Goal: Information Seeking & Learning: Learn about a topic

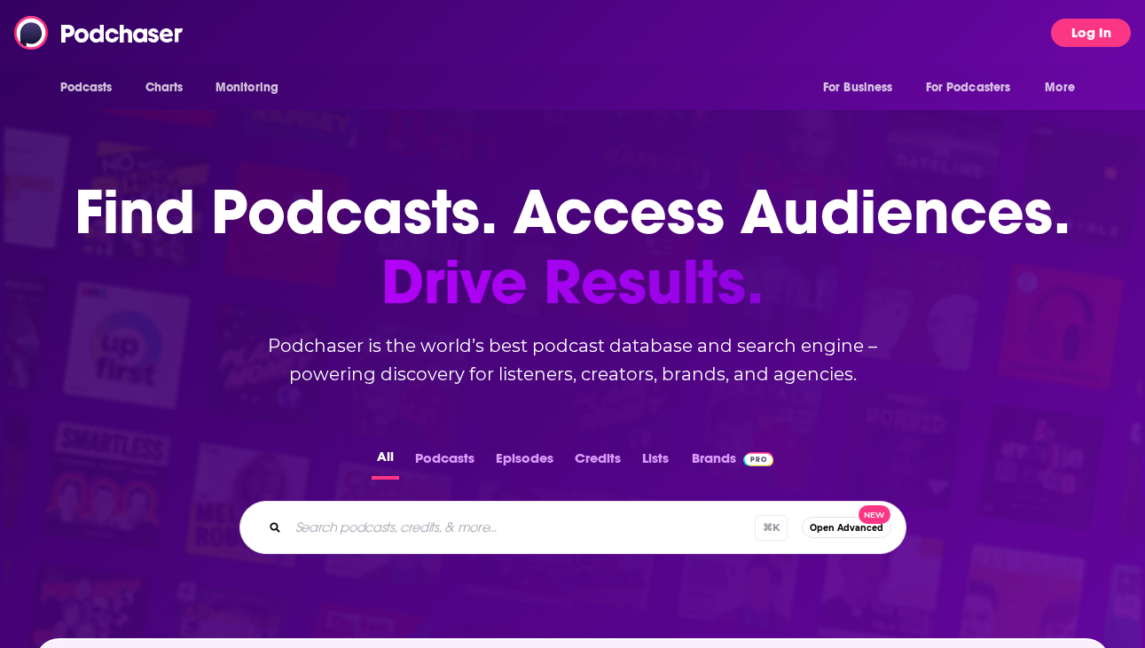
click at [1099, 27] on button "Log In" at bounding box center [1091, 33] width 80 height 28
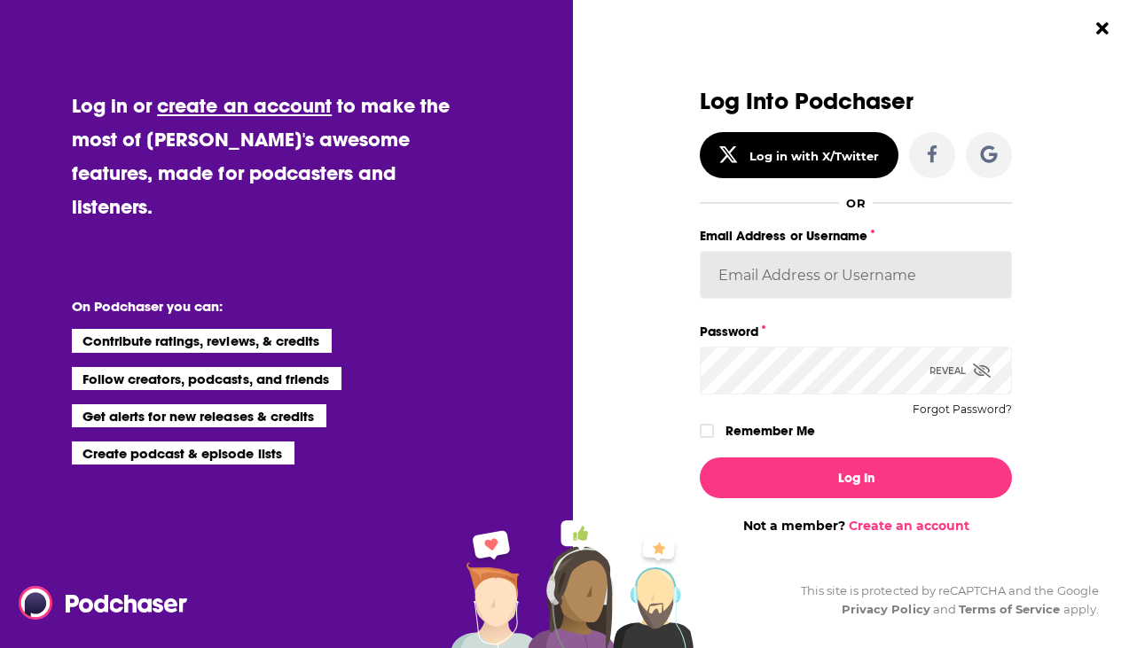
click at [802, 259] on input "Email Address or Username" at bounding box center [856, 275] width 312 height 48
type input "[EMAIL_ADDRESS][DOMAIN_NAME]"
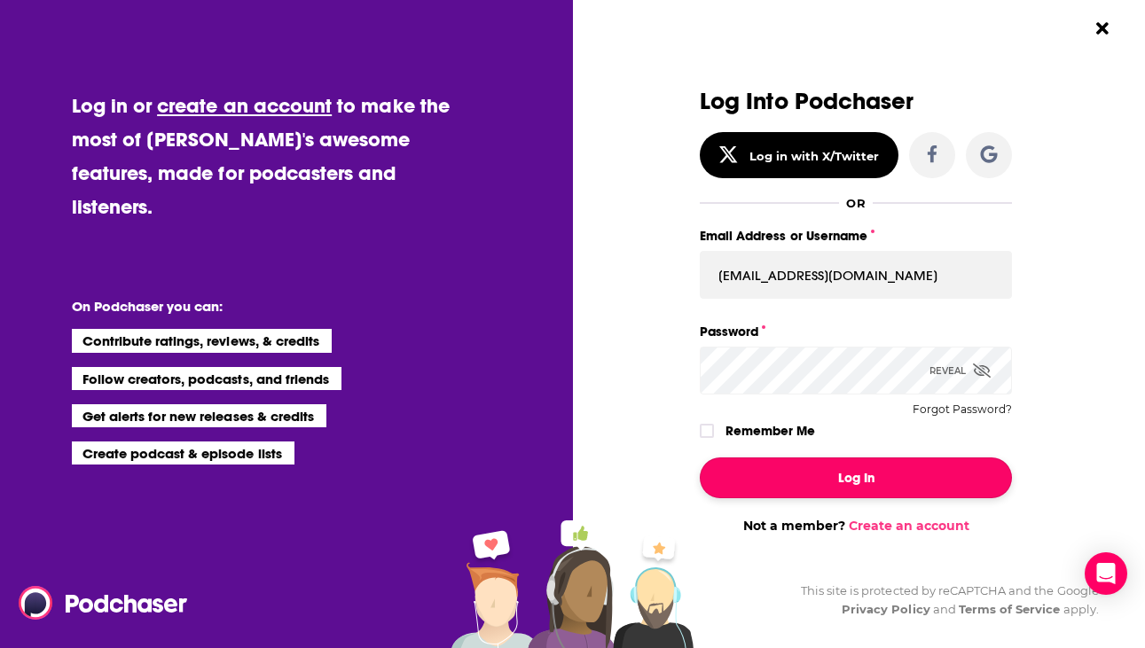
click at [872, 489] on button "Log In" at bounding box center [856, 478] width 312 height 41
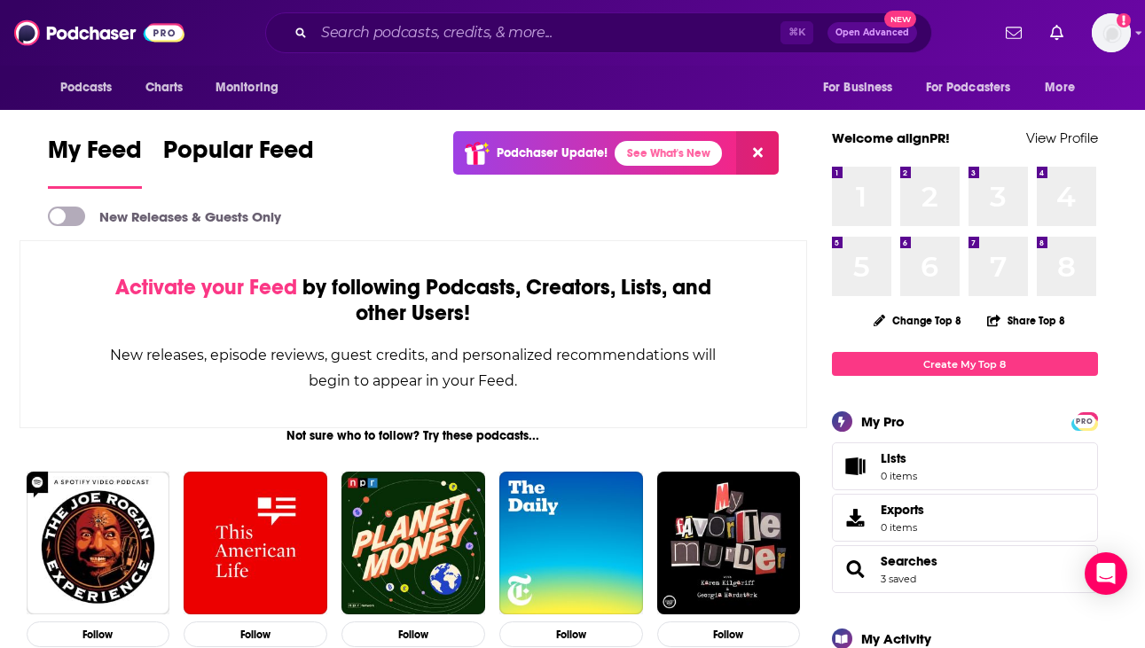
click at [559, 54] on div "Podcasts Charts Monitoring ⌘ K Open Advanced New For Business For Podcasters Mo…" at bounding box center [572, 33] width 1145 height 66
click at [559, 35] on input "Search podcasts, credits, & more..." at bounding box center [547, 33] width 466 height 28
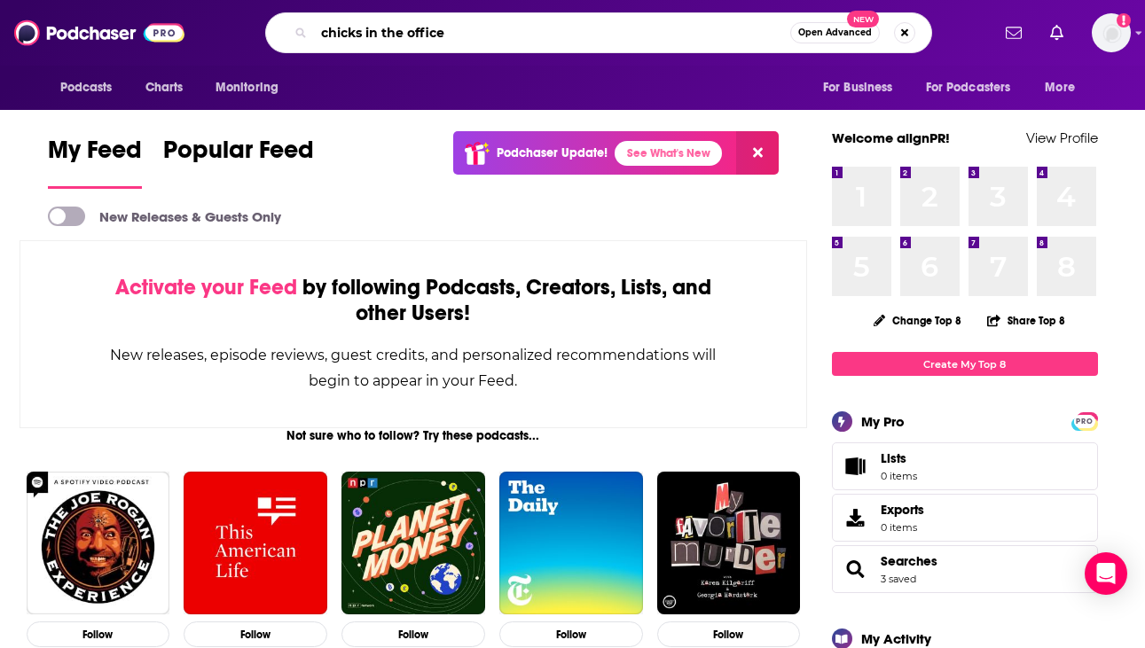
type input "chicks in the office"
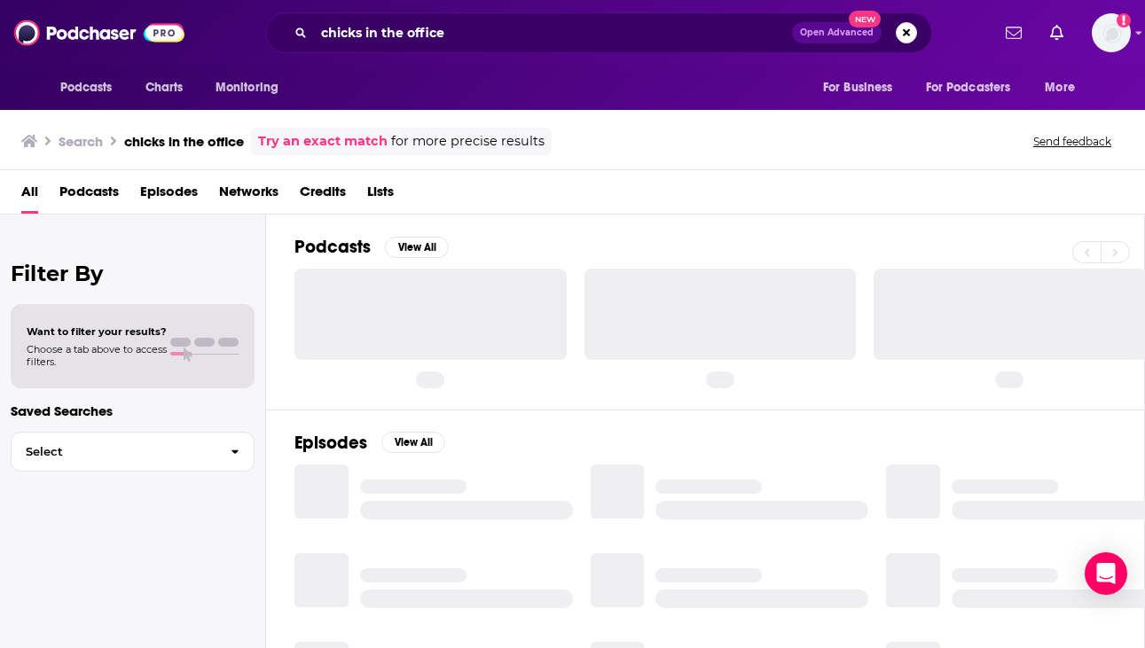
scroll to position [3, 0]
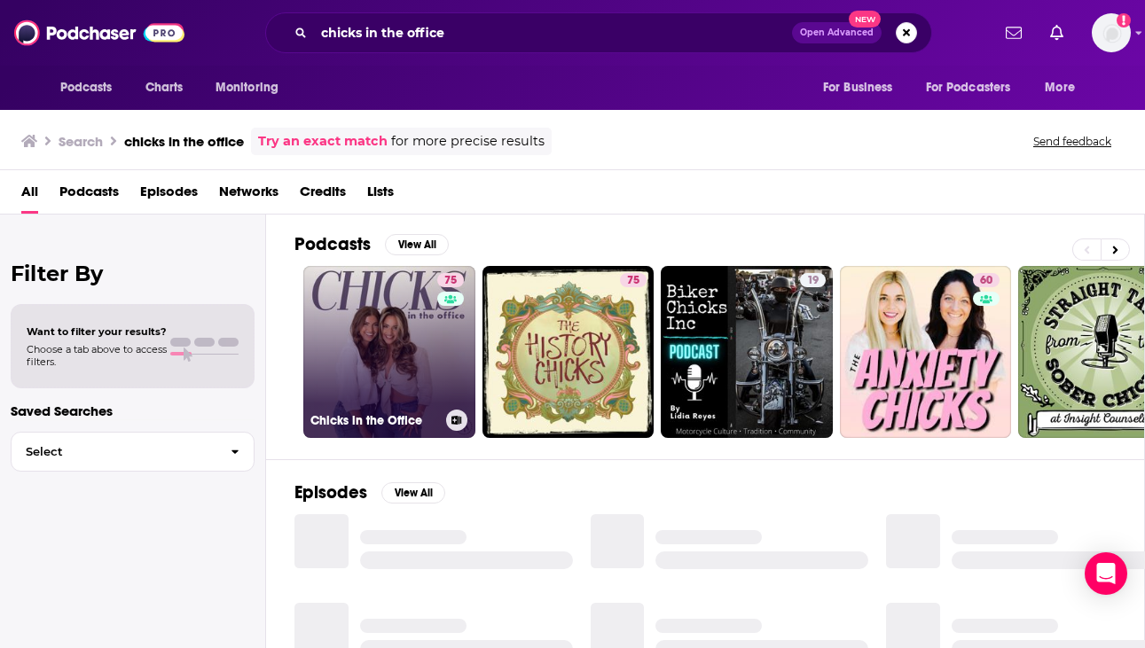
click at [411, 346] on link "75 Chicks in the Office" at bounding box center [389, 352] width 172 height 172
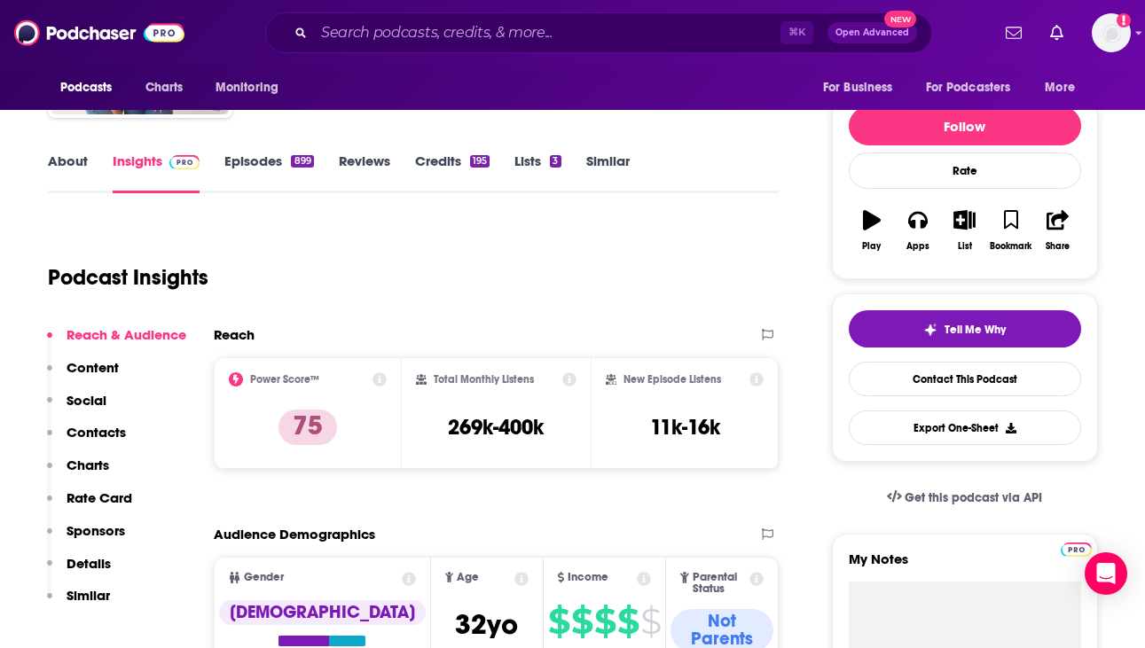
scroll to position [184, 0]
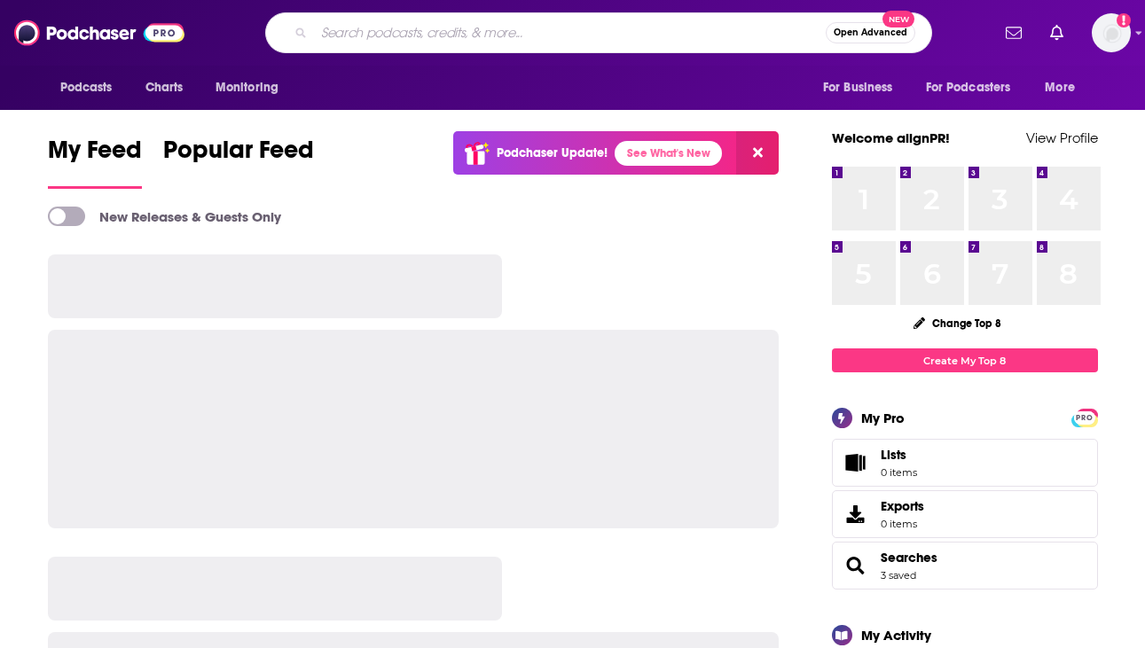
click at [417, 42] on input "Search podcasts, credits, & more..." at bounding box center [570, 33] width 512 height 28
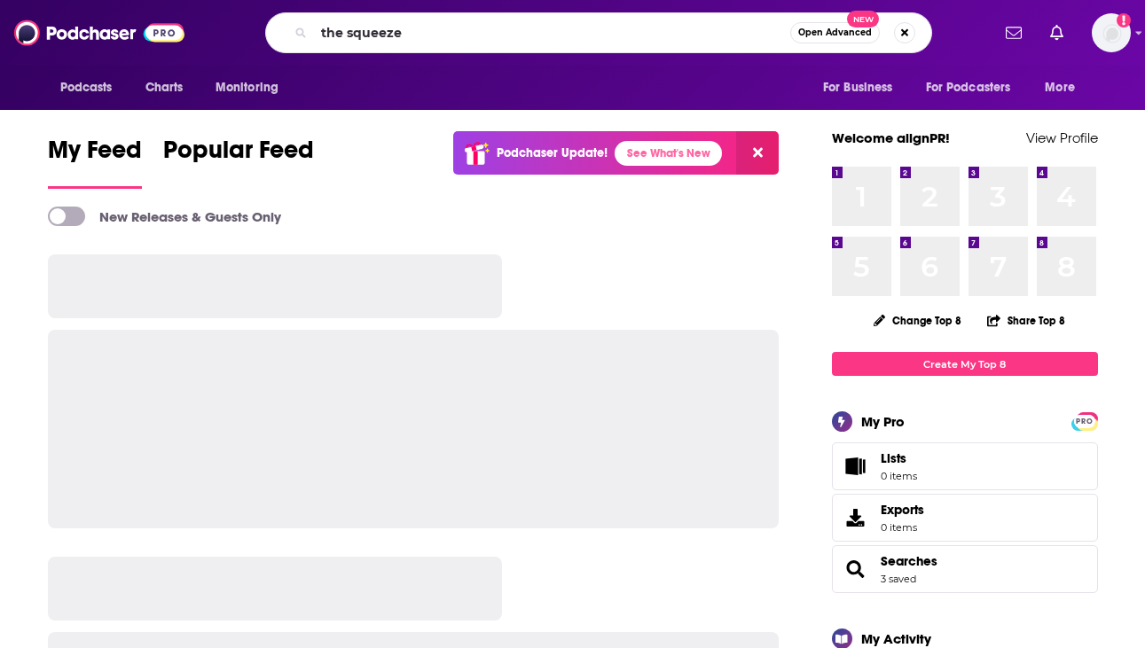
type input "the squeeze"
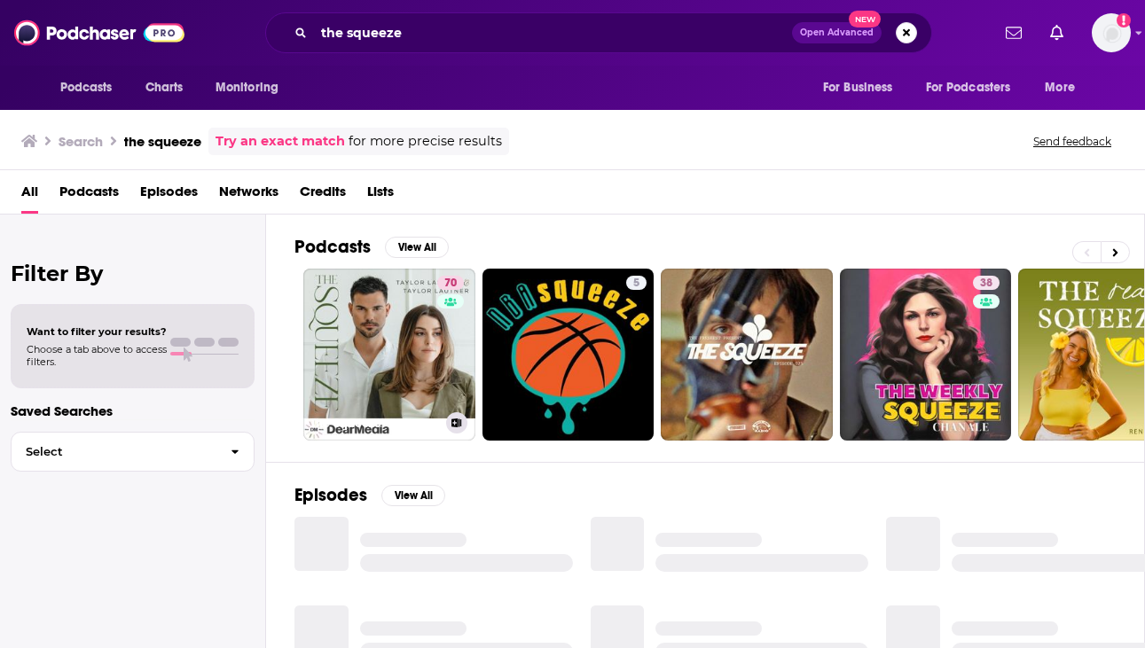
click at [374, 339] on link "70 The Squeeze" at bounding box center [389, 355] width 172 height 172
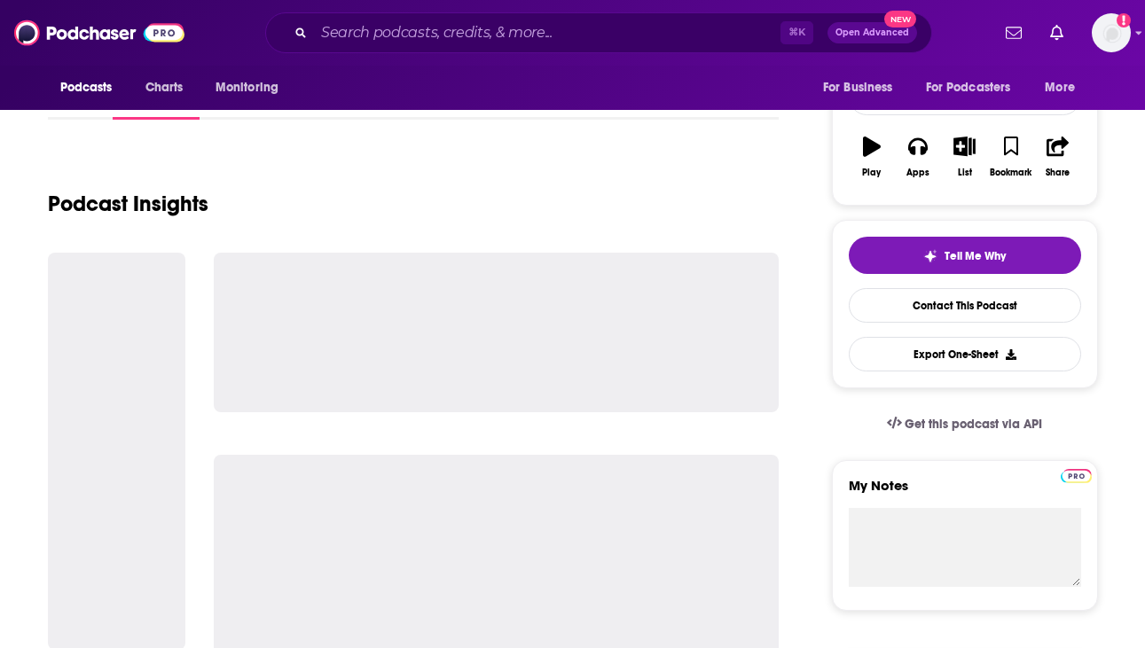
scroll to position [320, 0]
